Goal: Task Accomplishment & Management: Use online tool/utility

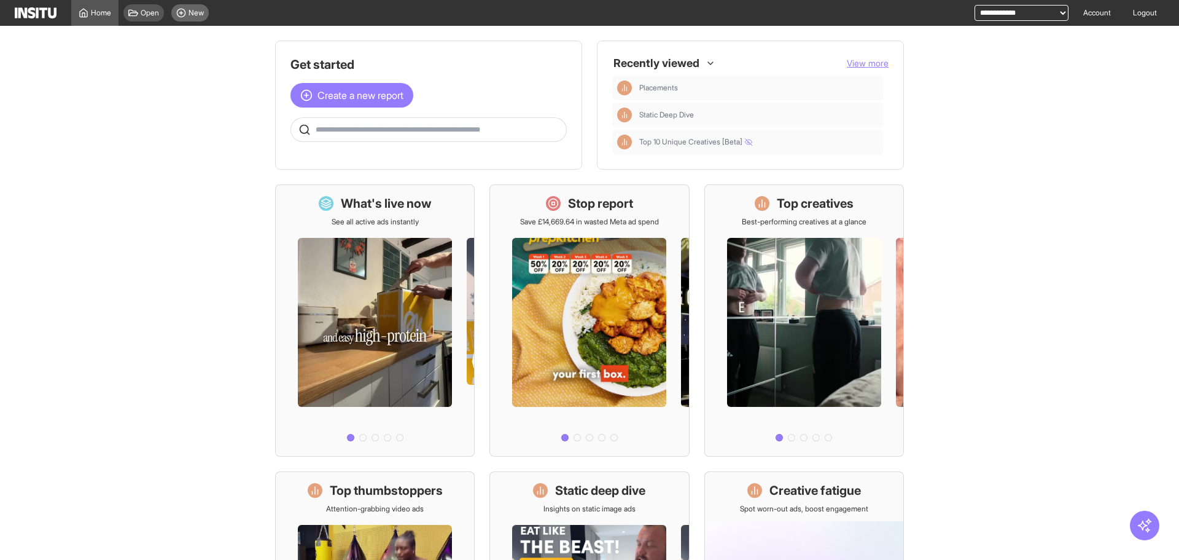
click at [193, 15] on span "New" at bounding box center [196, 13] width 15 height 10
click at [193, 6] on div "New" at bounding box center [189, 12] width 37 height 17
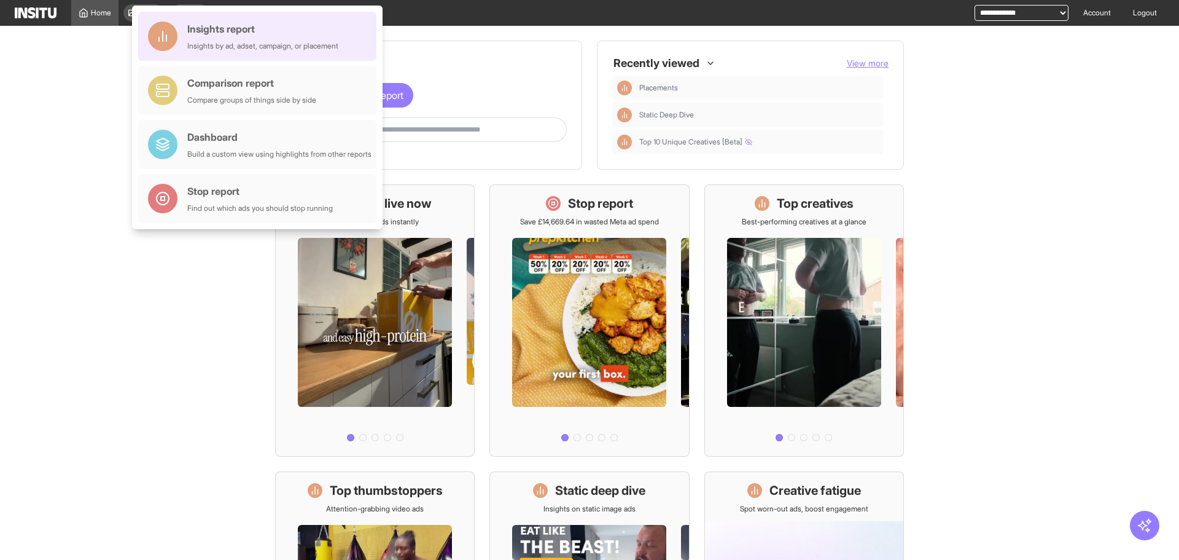
click at [255, 26] on div "Insights report" at bounding box center [262, 28] width 151 height 15
